Goal: Entertainment & Leisure: Consume media (video, audio)

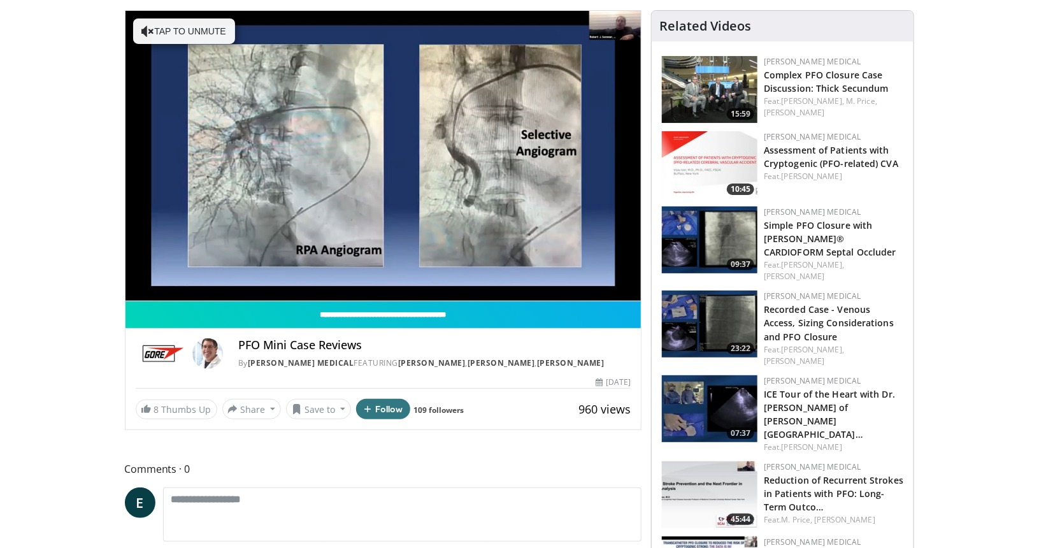
scroll to position [88, 0]
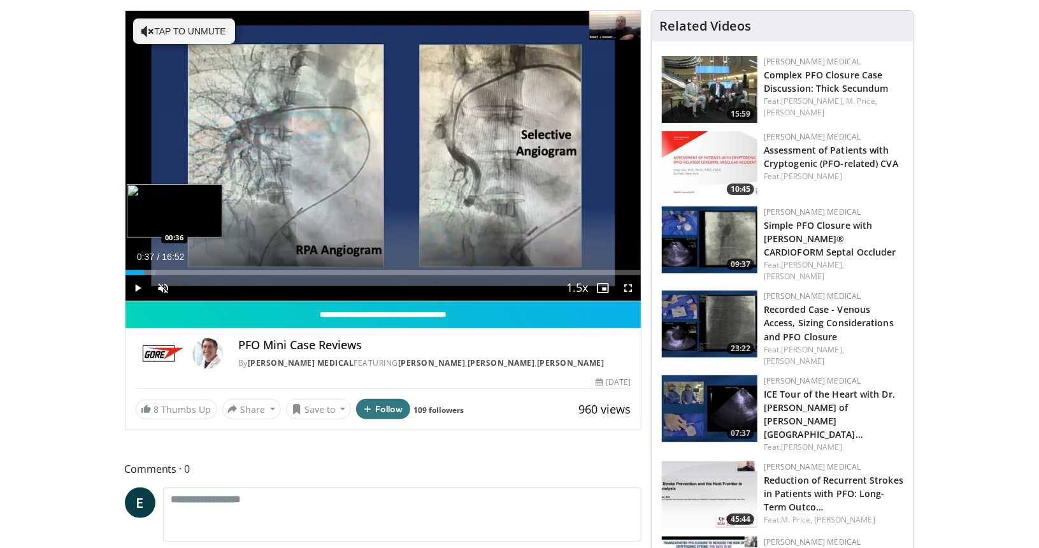
click at [144, 270] on div "Progress Bar" at bounding box center [140, 272] width 31 height 5
click at [163, 290] on span "Video Player" at bounding box center [163, 287] width 25 height 25
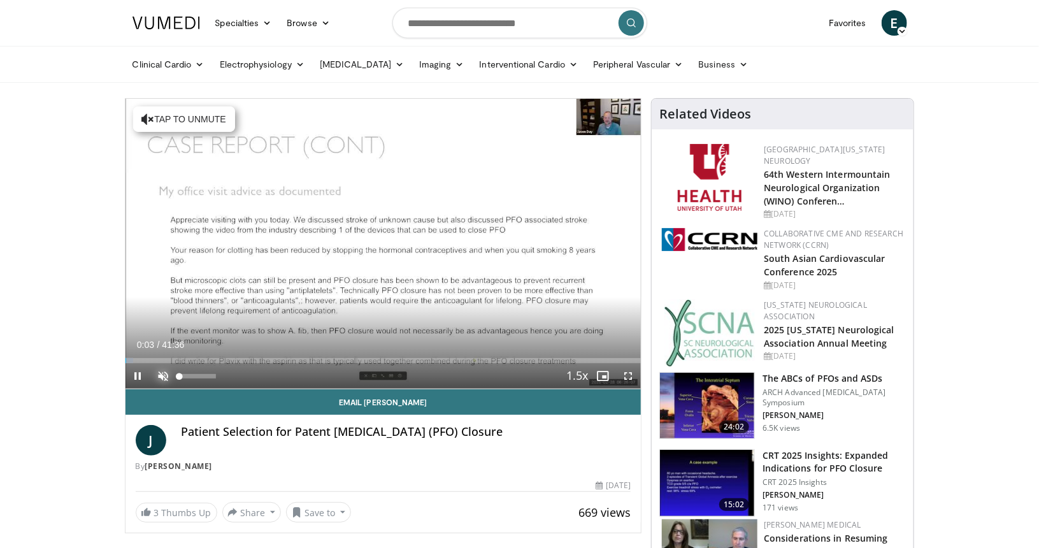
click at [165, 385] on span "Video Player" at bounding box center [163, 375] width 25 height 25
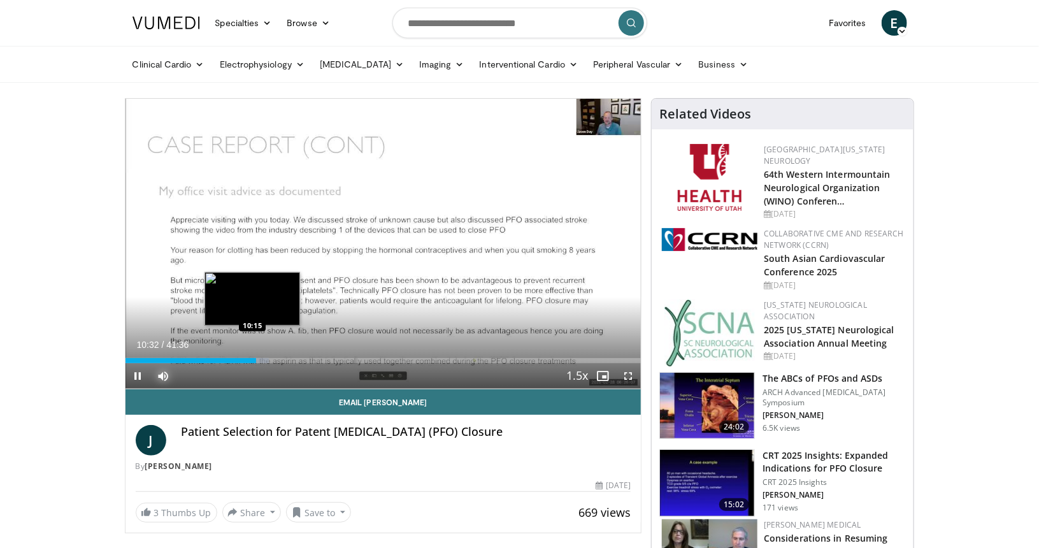
click at [252, 359] on div "Loaded : 27.82% 10:32 10:15" at bounding box center [383, 360] width 516 height 5
click at [134, 379] on span "Video Player" at bounding box center [137, 375] width 25 height 25
click at [136, 372] on span "Video Player" at bounding box center [137, 375] width 25 height 25
click at [273, 358] on div "Loaded : 32.19% 11:54 11:54" at bounding box center [383, 360] width 516 height 5
click at [131, 379] on span "Video Player" at bounding box center [137, 375] width 25 height 25
